Goal: Transaction & Acquisition: Purchase product/service

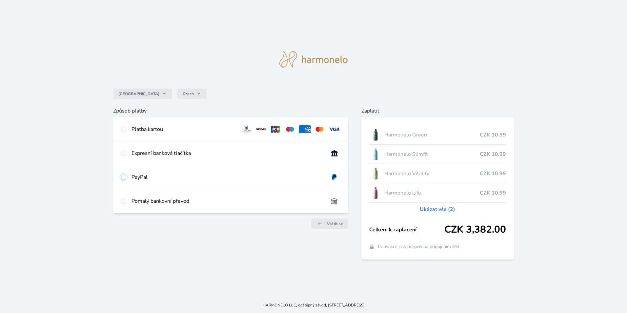
click at [124, 177] on input "radio" at bounding box center [123, 177] width 5 height 5
radio input "true"
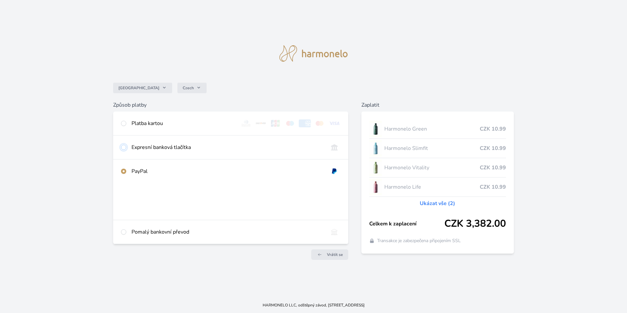
click at [126, 145] on input "radio" at bounding box center [123, 147] width 5 height 5
radio input "true"
radio input "false"
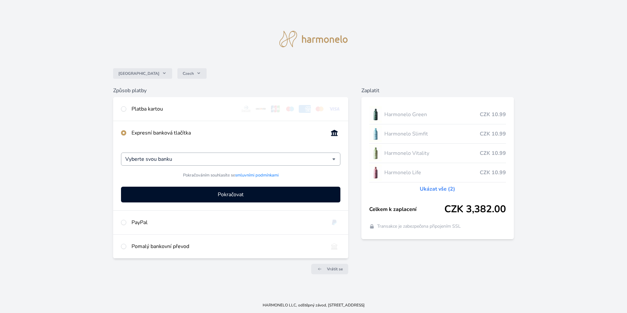
click at [334, 160] on div "Vyberte svou banku" at bounding box center [230, 159] width 219 height 13
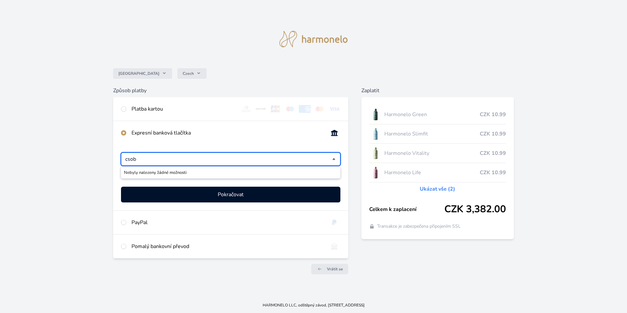
type input "csob"
click at [119, 108] on div "Platba kartou" at bounding box center [230, 109] width 235 height 24
radio input "true"
radio input "false"
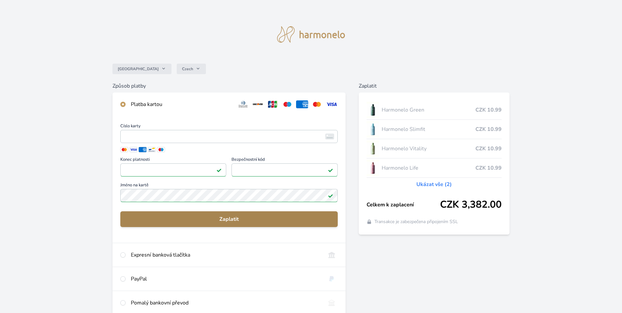
click at [221, 219] on span "Zaplatit" at bounding box center [229, 219] width 207 height 8
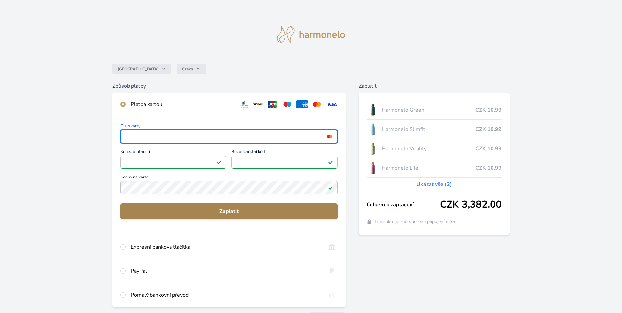
click at [232, 210] on span "Zaplatit" at bounding box center [229, 211] width 207 height 8
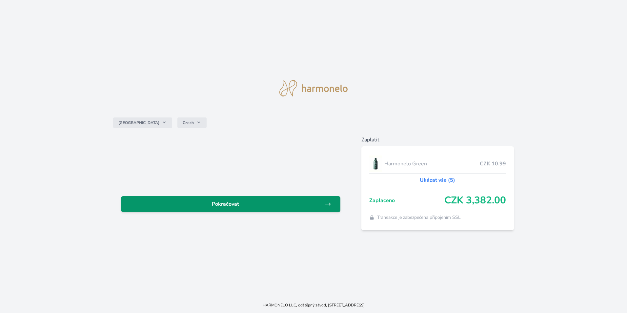
click at [234, 203] on span "Pokračovat" at bounding box center [225, 204] width 198 height 8
